Goal: Navigation & Orientation: Find specific page/section

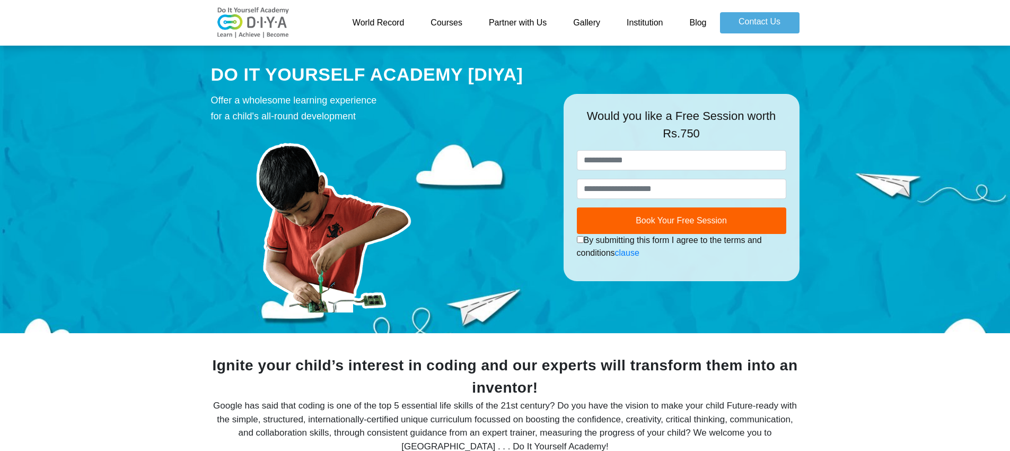
click at [651, 24] on link "Institution" at bounding box center [644, 22] width 63 height 21
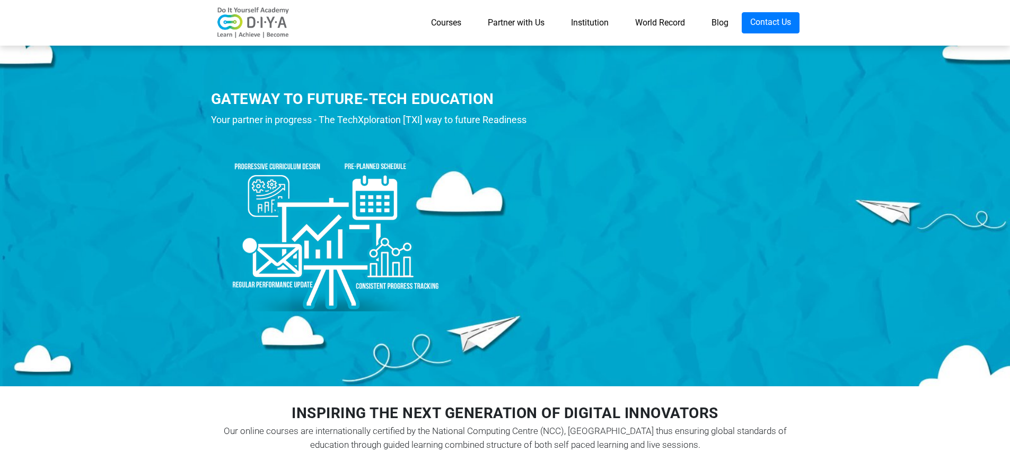
click at [454, 22] on link "Courses" at bounding box center [446, 22] width 57 height 21
